Goal: Task Accomplishment & Management: Use online tool/utility

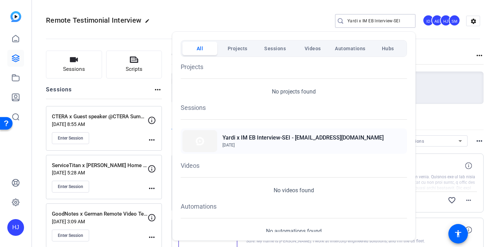
type input "Yardi x IM EB Interview-SEI"
click at [301, 139] on h2 "Yardi x IM EB Interview-SEI - [EMAIL_ADDRESS][DOMAIN_NAME]" at bounding box center [303, 137] width 161 height 8
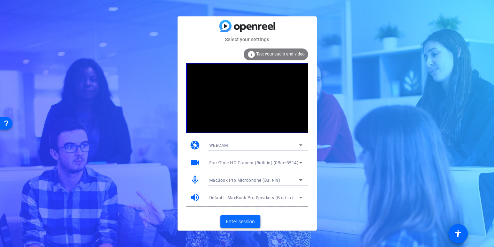
click at [244, 220] on span "Enter session" at bounding box center [240, 221] width 29 height 7
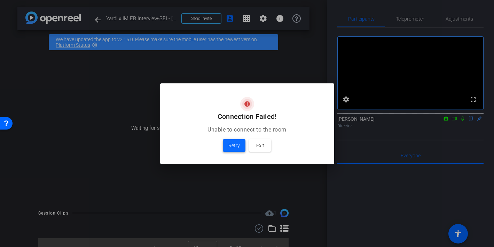
click at [235, 146] on span "Retry" at bounding box center [233, 145] width 11 height 8
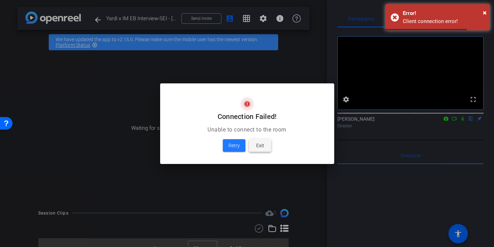
click at [258, 147] on span "Exit" at bounding box center [260, 145] width 8 height 8
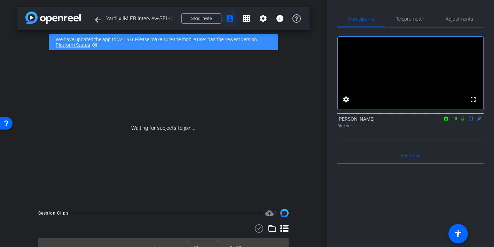
click at [223, 20] on span at bounding box center [229, 18] width 17 height 17
click at [207, 20] on span "Send invite" at bounding box center [201, 19] width 21 height 6
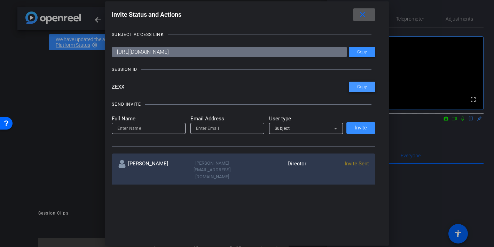
click at [358, 87] on span "Copy" at bounding box center [362, 86] width 10 height 5
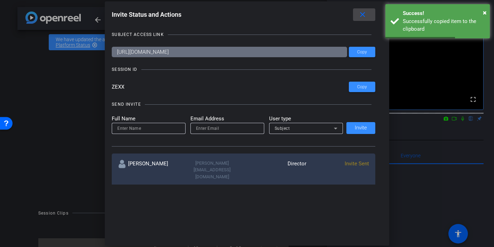
click at [360, 18] on mat-icon "close" at bounding box center [362, 14] width 9 height 9
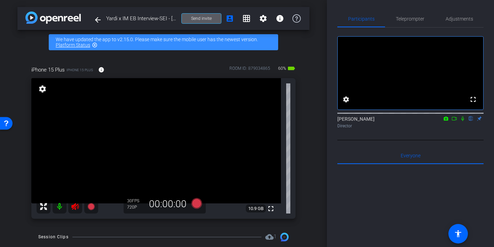
click at [76, 209] on icon at bounding box center [75, 206] width 8 height 8
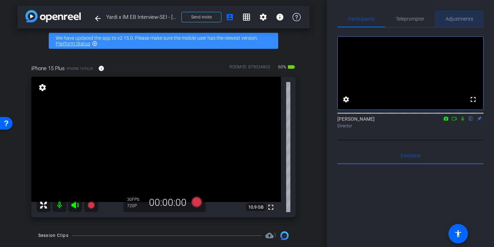
click at [452, 21] on span "Adjustments" at bounding box center [460, 18] width 28 height 5
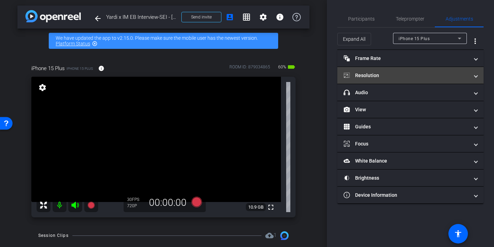
click at [419, 75] on mat-panel-title "Resolution" at bounding box center [406, 75] width 125 height 7
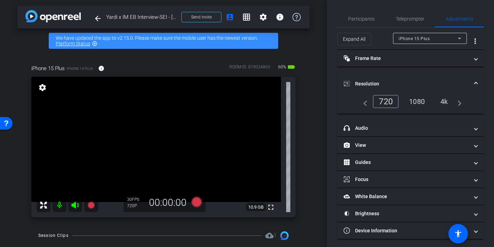
click at [416, 107] on div "navigate_before 720 1080 4k navigate_next" at bounding box center [410, 101] width 102 height 13
click at [416, 100] on div "1080" at bounding box center [417, 101] width 26 height 12
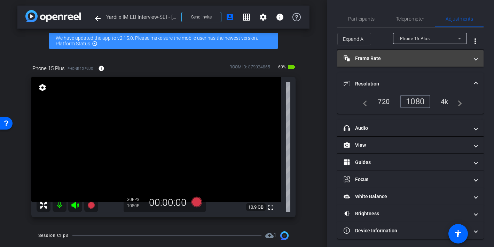
click at [392, 59] on mat-panel-title "Frame Rate Frame Rate" at bounding box center [406, 58] width 125 height 7
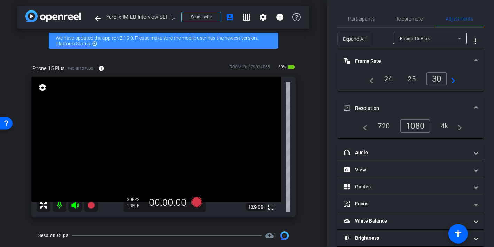
click at [388, 81] on div "24" at bounding box center [388, 79] width 18 height 12
click at [367, 18] on span "Participants" at bounding box center [361, 18] width 26 height 5
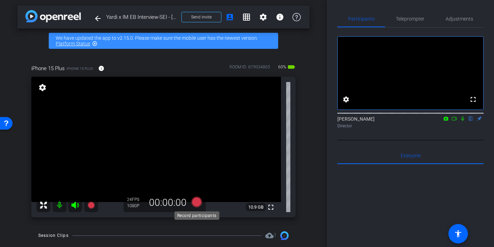
click at [196, 201] on icon at bounding box center [196, 201] width 10 height 10
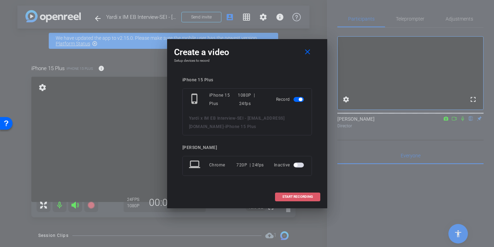
click at [301, 196] on span "START RECORDING" at bounding box center [297, 196] width 31 height 3
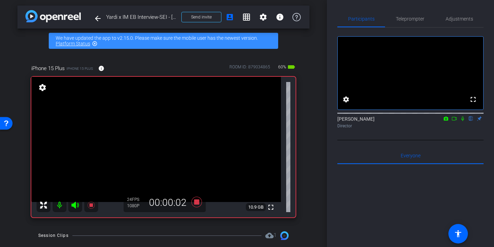
click at [462, 121] on icon at bounding box center [462, 118] width 3 height 5
click at [462, 121] on icon at bounding box center [463, 118] width 4 height 5
click at [195, 204] on icon at bounding box center [196, 201] width 10 height 10
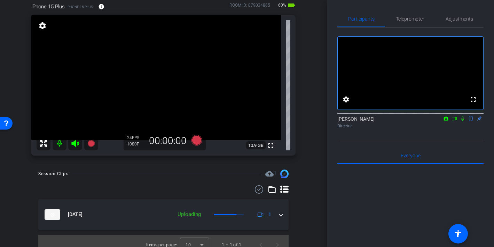
scroll to position [71, 0]
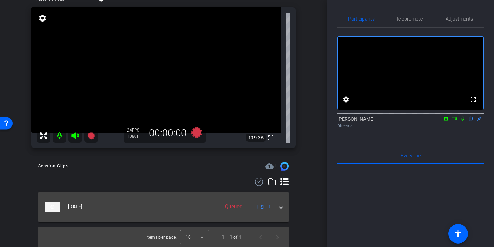
click at [279, 205] on div "Aug 14, 2025 Queued 1" at bounding box center [162, 206] width 235 height 10
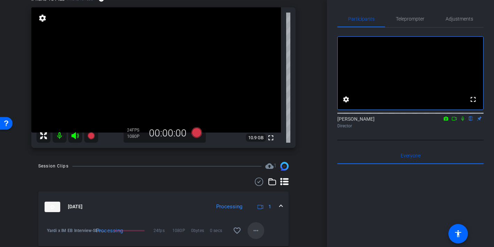
click at [257, 229] on mat-icon "more_horiz" at bounding box center [256, 230] width 8 height 8
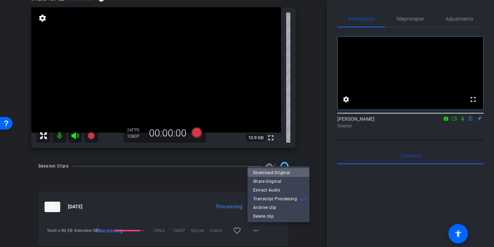
click at [268, 173] on span "Download Original" at bounding box center [278, 172] width 51 height 8
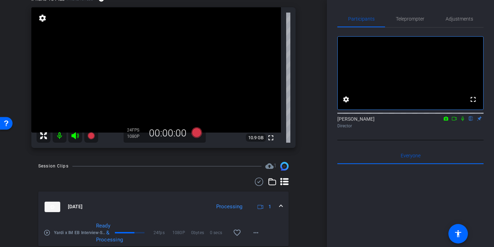
click at [59, 138] on mat-icon at bounding box center [60, 135] width 14 height 14
click at [74, 139] on icon at bounding box center [75, 135] width 8 height 8
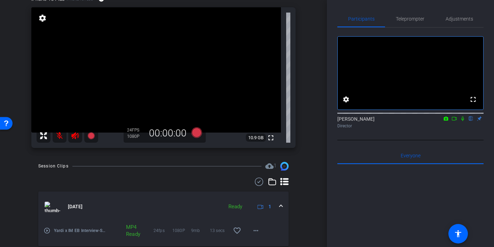
click at [73, 139] on icon at bounding box center [75, 135] width 8 height 8
click at [59, 136] on mat-icon at bounding box center [60, 135] width 14 height 14
click at [191, 129] on icon at bounding box center [196, 132] width 17 height 13
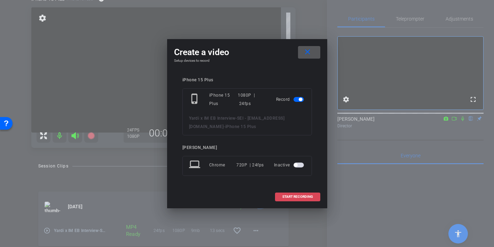
click at [301, 196] on span "START RECORDING" at bounding box center [297, 196] width 31 height 3
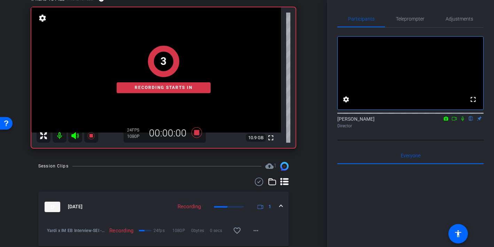
click at [455, 121] on icon at bounding box center [455, 118] width 6 height 5
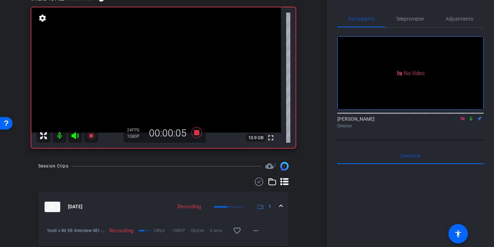
click at [472, 121] on icon at bounding box center [471, 118] width 3 height 5
click at [472, 121] on icon at bounding box center [471, 118] width 6 height 5
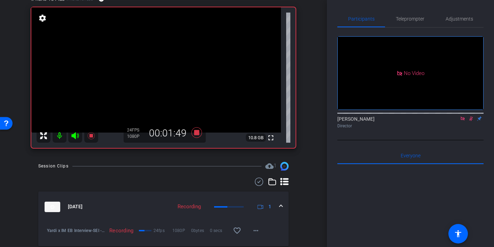
click at [470, 121] on icon at bounding box center [471, 118] width 4 height 5
click at [470, 121] on icon at bounding box center [471, 118] width 6 height 5
click at [472, 121] on icon at bounding box center [471, 118] width 6 height 5
click at [470, 121] on icon at bounding box center [471, 118] width 3 height 5
click at [472, 121] on icon at bounding box center [471, 118] width 4 height 5
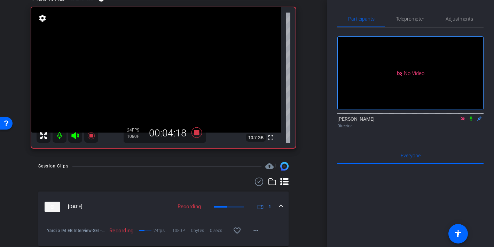
click at [472, 121] on icon at bounding box center [471, 118] width 6 height 5
click at [472, 121] on icon at bounding box center [471, 118] width 4 height 5
click at [472, 121] on icon at bounding box center [471, 118] width 6 height 5
click at [470, 121] on icon at bounding box center [471, 118] width 6 height 5
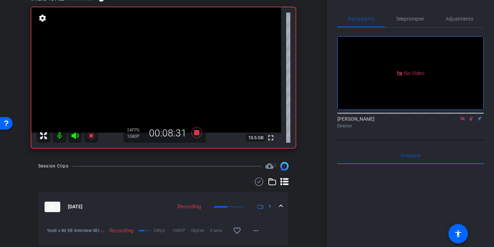
click at [473, 121] on icon at bounding box center [471, 118] width 6 height 5
click at [472, 121] on icon at bounding box center [471, 118] width 3 height 5
click at [471, 121] on icon at bounding box center [471, 118] width 6 height 5
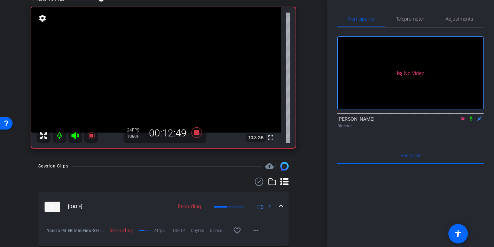
click at [472, 121] on icon at bounding box center [471, 118] width 6 height 5
click at [471, 121] on icon at bounding box center [471, 118] width 6 height 5
click at [472, 121] on icon at bounding box center [471, 118] width 6 height 5
click at [473, 121] on icon at bounding box center [471, 118] width 6 height 5
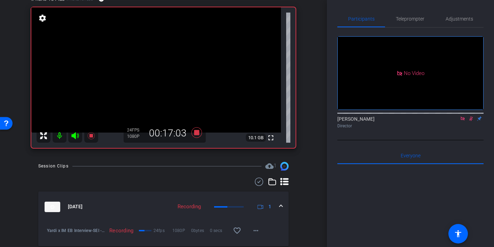
click at [470, 121] on icon at bounding box center [471, 118] width 4 height 5
click at [470, 121] on icon at bounding box center [471, 118] width 6 height 5
click at [472, 121] on icon at bounding box center [471, 118] width 4 height 5
click at [471, 121] on icon at bounding box center [471, 118] width 6 height 5
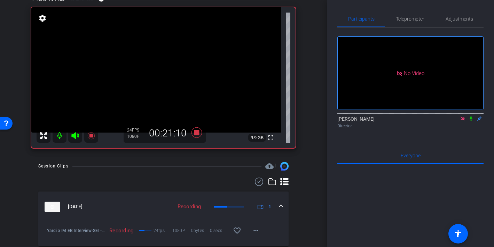
click at [471, 121] on icon at bounding box center [471, 118] width 6 height 5
click at [472, 121] on icon at bounding box center [471, 118] width 6 height 5
click at [472, 121] on icon at bounding box center [471, 118] width 3 height 5
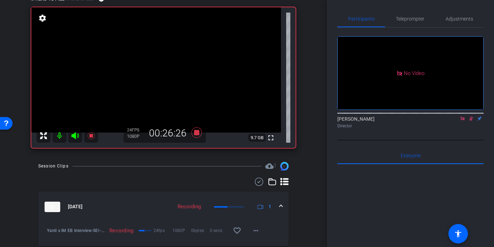
click at [471, 121] on icon at bounding box center [471, 118] width 4 height 5
click at [471, 121] on icon at bounding box center [471, 118] width 3 height 5
click at [471, 121] on icon at bounding box center [471, 118] width 4 height 5
click at [471, 121] on icon at bounding box center [471, 118] width 6 height 5
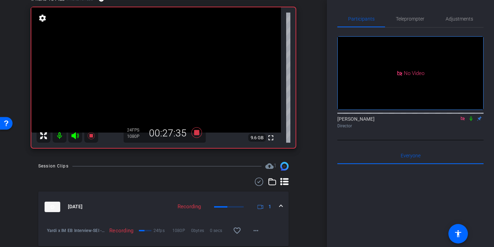
click at [469, 121] on icon at bounding box center [471, 118] width 6 height 5
click at [471, 121] on icon at bounding box center [471, 118] width 6 height 5
click at [471, 121] on icon at bounding box center [471, 118] width 4 height 5
click at [470, 121] on icon at bounding box center [471, 118] width 3 height 5
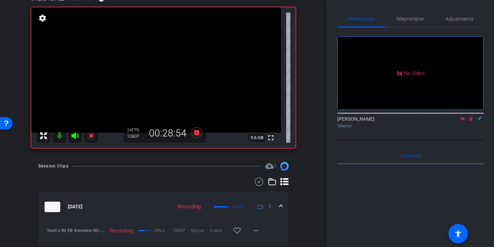
click at [470, 121] on icon at bounding box center [471, 118] width 6 height 5
click at [196, 134] on icon at bounding box center [196, 132] width 10 height 10
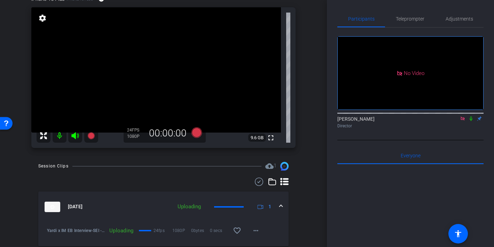
click at [465, 121] on icon at bounding box center [463, 118] width 6 height 5
